Goal: Information Seeking & Learning: Learn about a topic

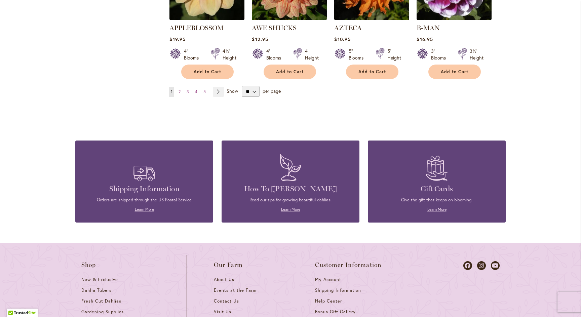
scroll to position [653, 0]
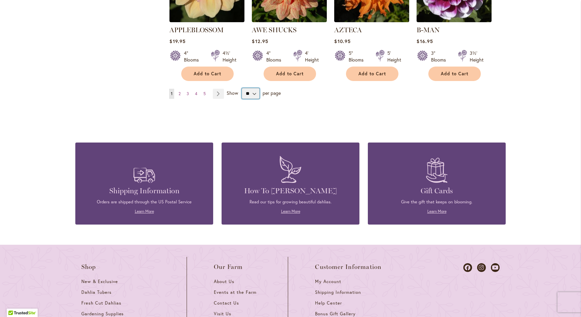
click at [259, 99] on select "** ** ** **" at bounding box center [251, 93] width 18 height 11
select select "**"
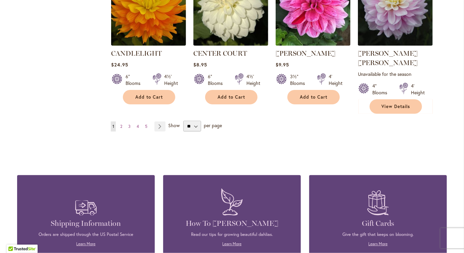
scroll to position [2348, 0]
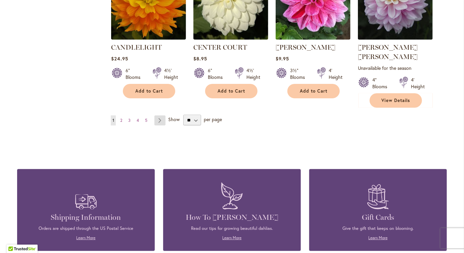
click at [162, 126] on link "Page Next" at bounding box center [160, 121] width 11 height 10
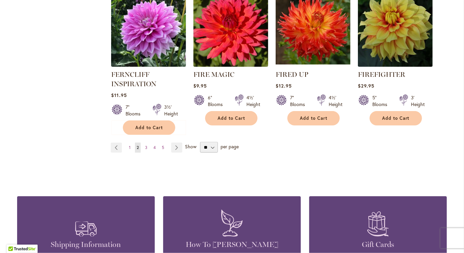
scroll to position [2383, 0]
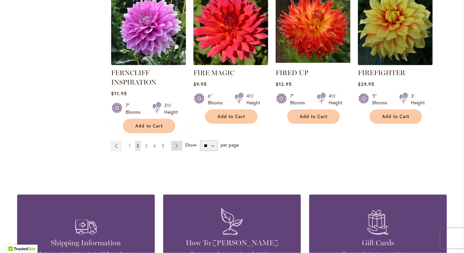
click at [180, 151] on link "Page Next" at bounding box center [176, 146] width 11 height 10
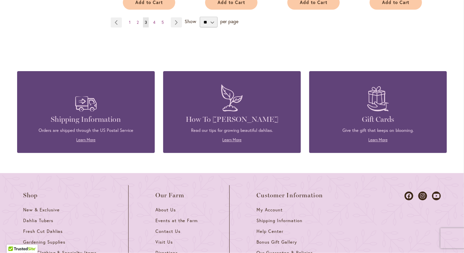
scroll to position [2501, 0]
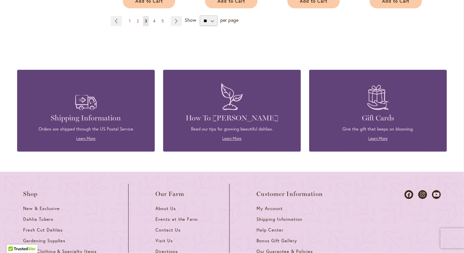
click at [156, 24] on span "4" at bounding box center [154, 20] width 2 height 5
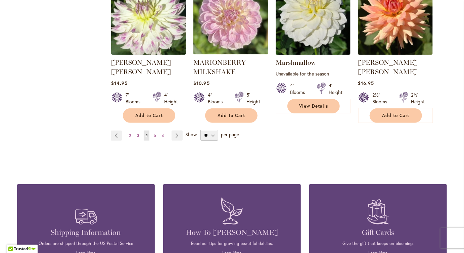
scroll to position [2368, 0]
click at [156, 138] on span "5" at bounding box center [155, 135] width 2 height 5
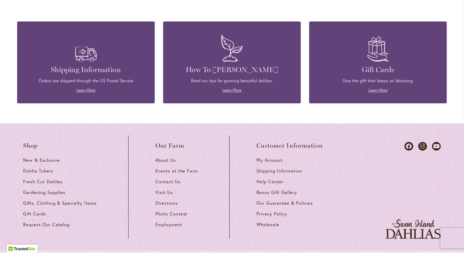
scroll to position [2527, 0]
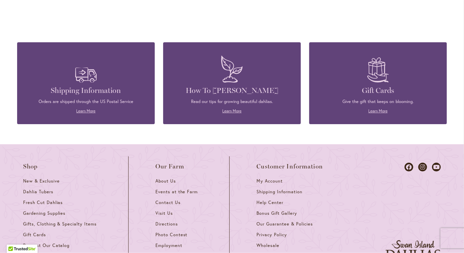
scroll to position [2478, 0]
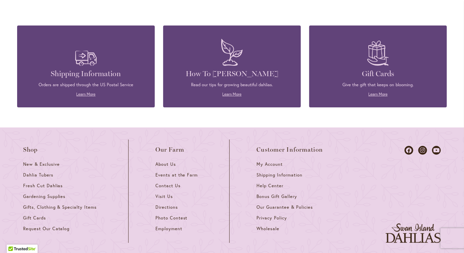
scroll to position [1196, 0]
